Goal: Find specific page/section: Find specific page/section

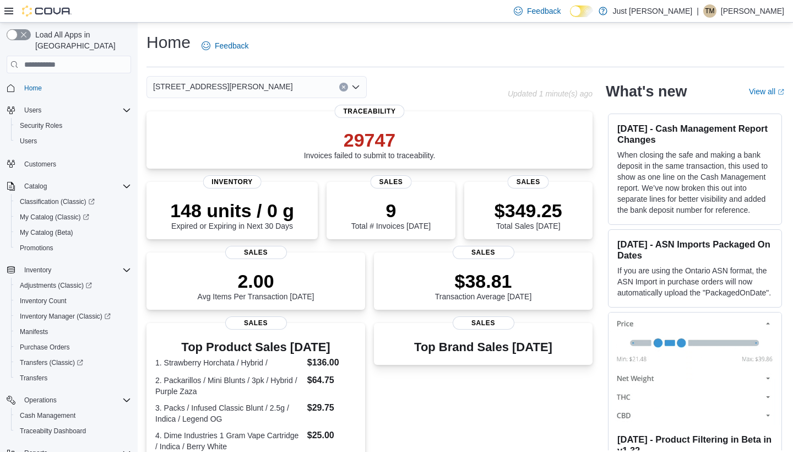
click at [358, 84] on icon "Open list of options" at bounding box center [355, 87] width 9 height 9
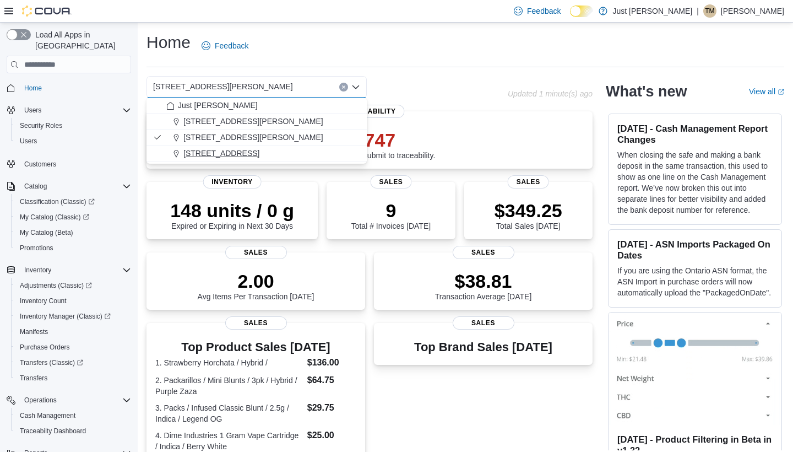
click at [253, 150] on span "[STREET_ADDRESS]" at bounding box center [221, 153] width 76 height 11
